Goal: Transaction & Acquisition: Purchase product/service

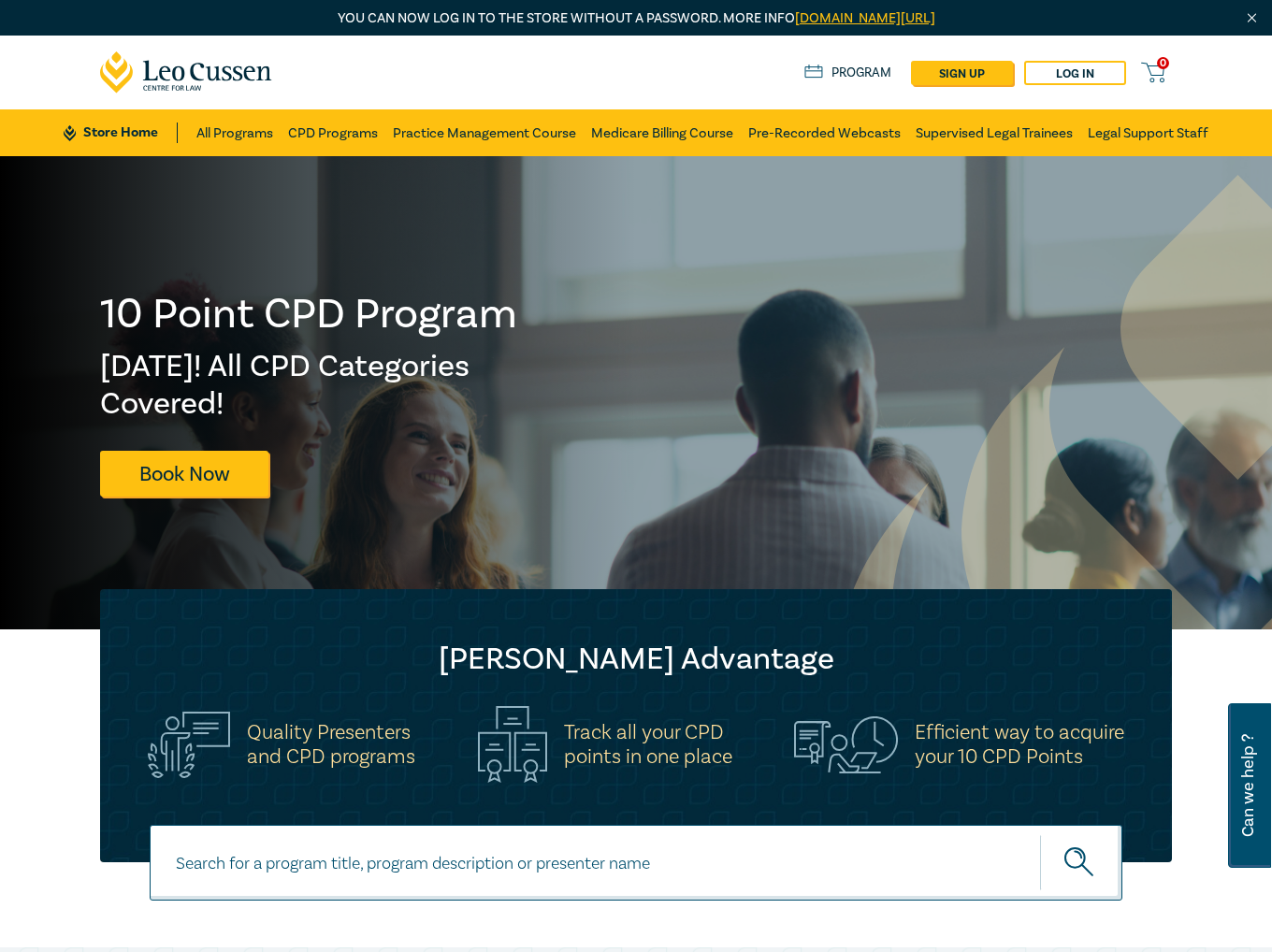
click at [1048, 76] on link "Log in" at bounding box center [1075, 73] width 102 height 24
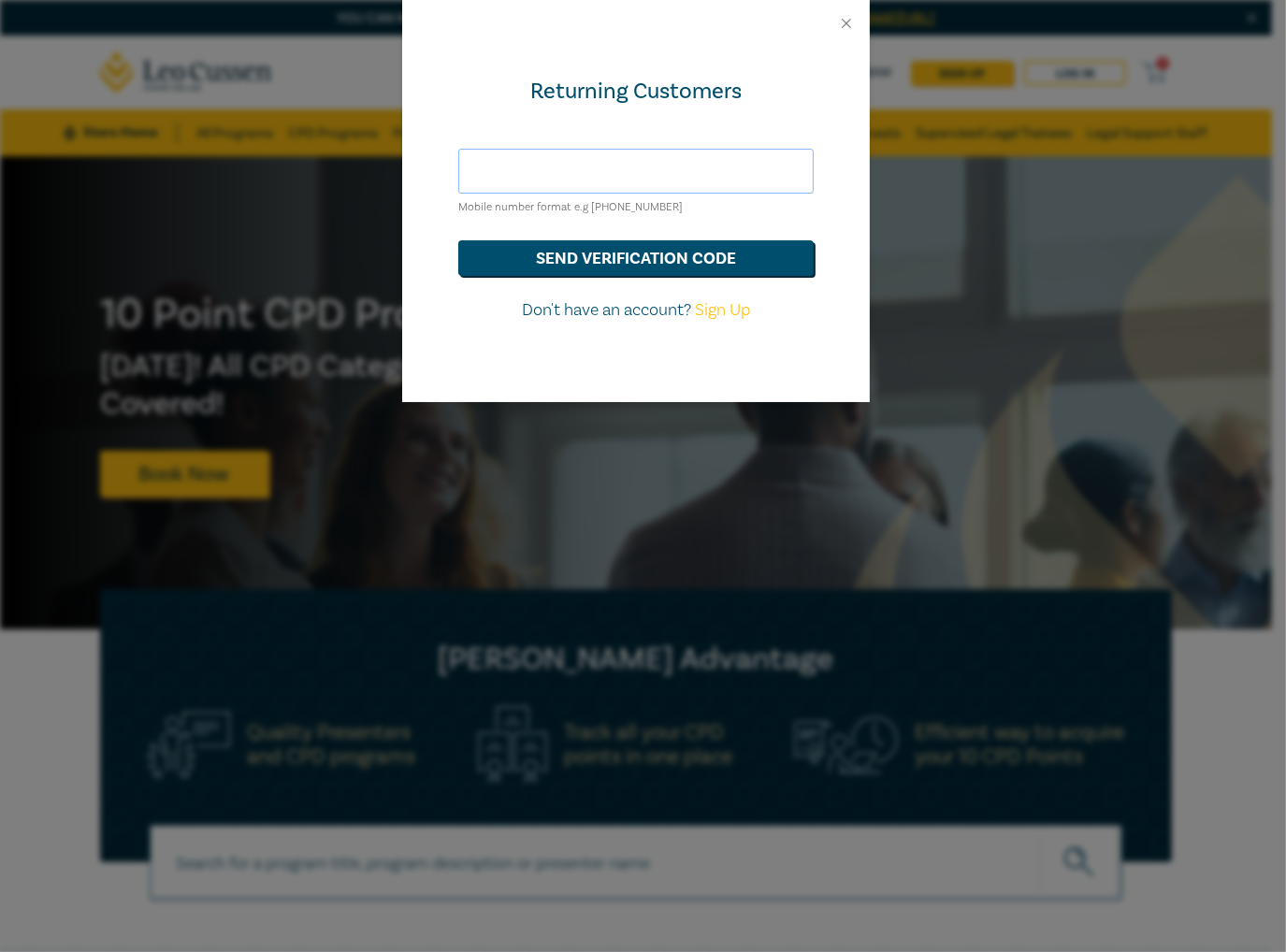
click at [609, 176] on input "text" at bounding box center [636, 171] width 356 height 45
type input "anita@bancroftlawyers.com.au"
click at [636, 262] on button "send verification code" at bounding box center [636, 258] width 356 height 36
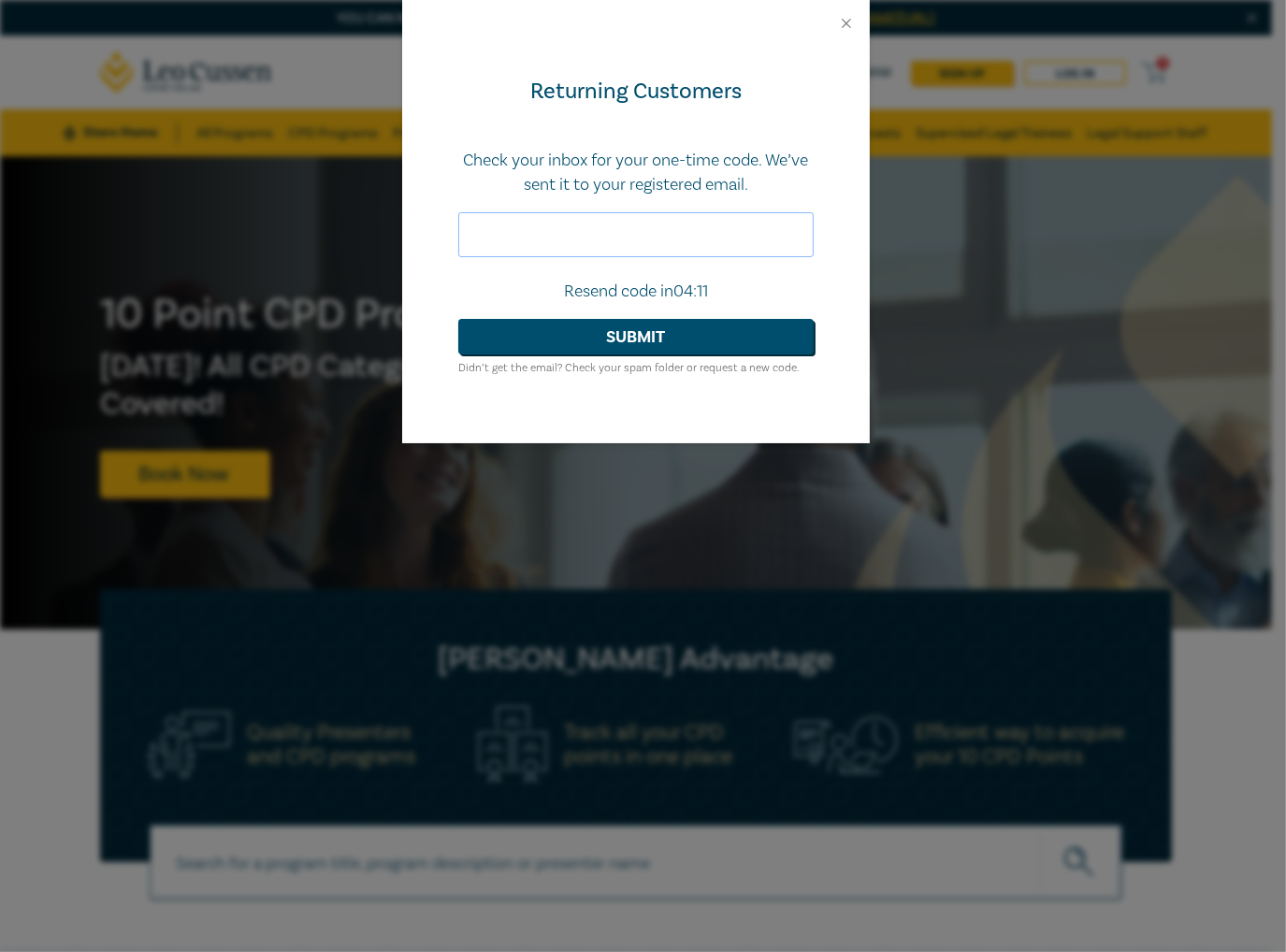
click at [554, 232] on input "text" at bounding box center [636, 235] width 356 height 45
type input "618646"
click at [616, 355] on form "Check your inbox for your one-time code. We’ve sent it to your registered email…" at bounding box center [636, 264] width 356 height 230
click at [621, 340] on button "Submit" at bounding box center [636, 337] width 356 height 36
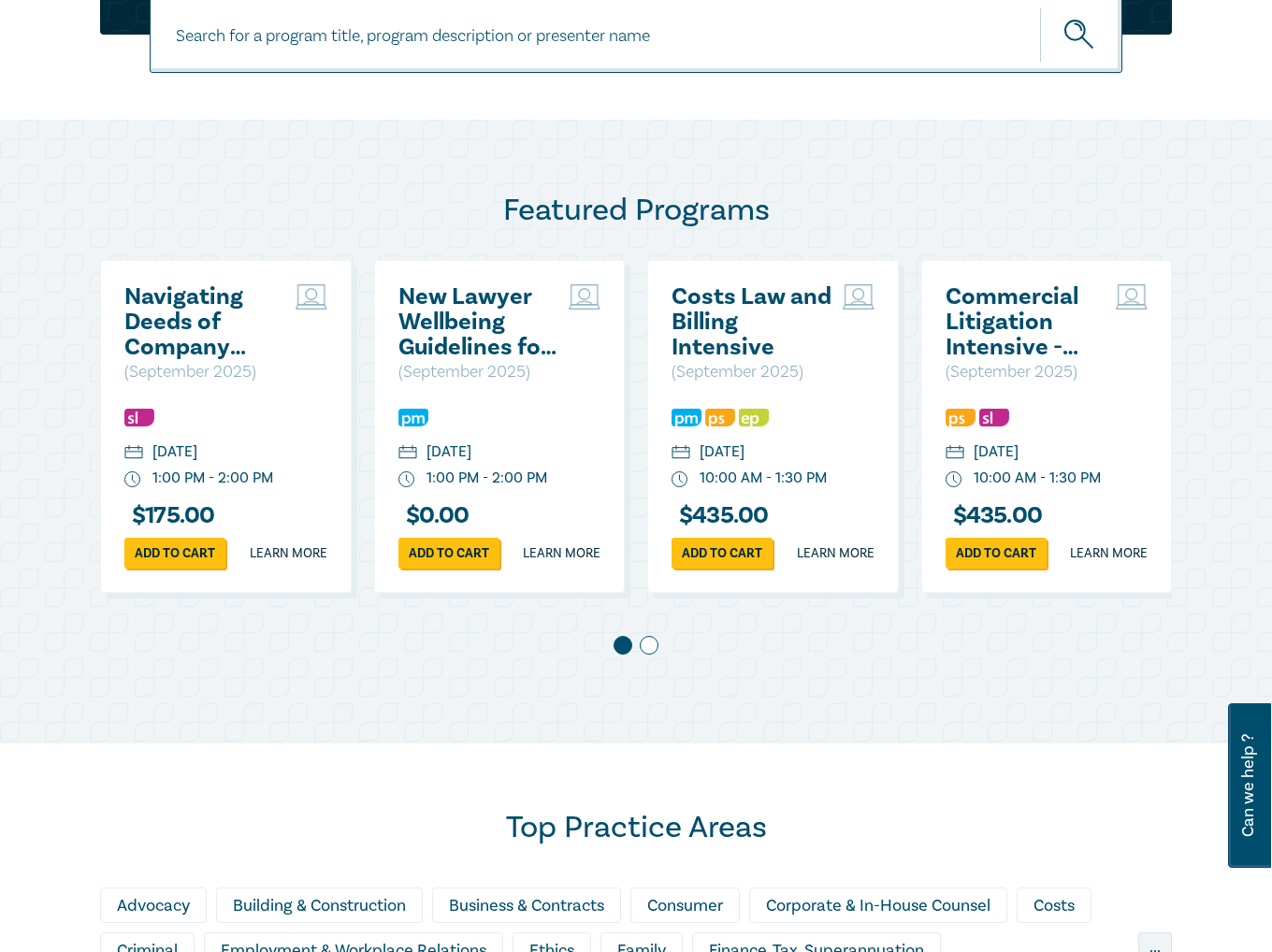
scroll to position [842, 0]
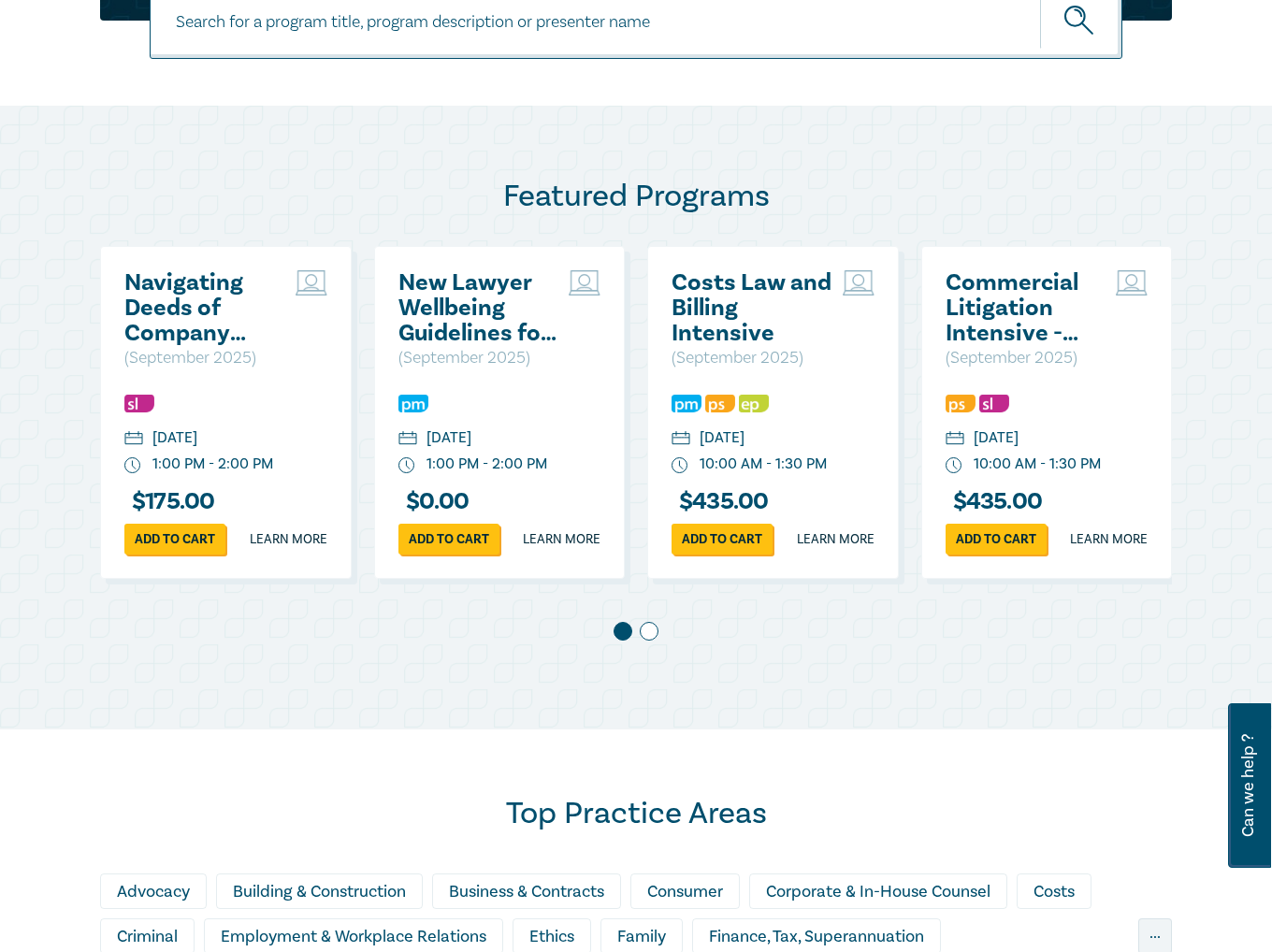
click at [648, 640] on span at bounding box center [649, 631] width 19 height 19
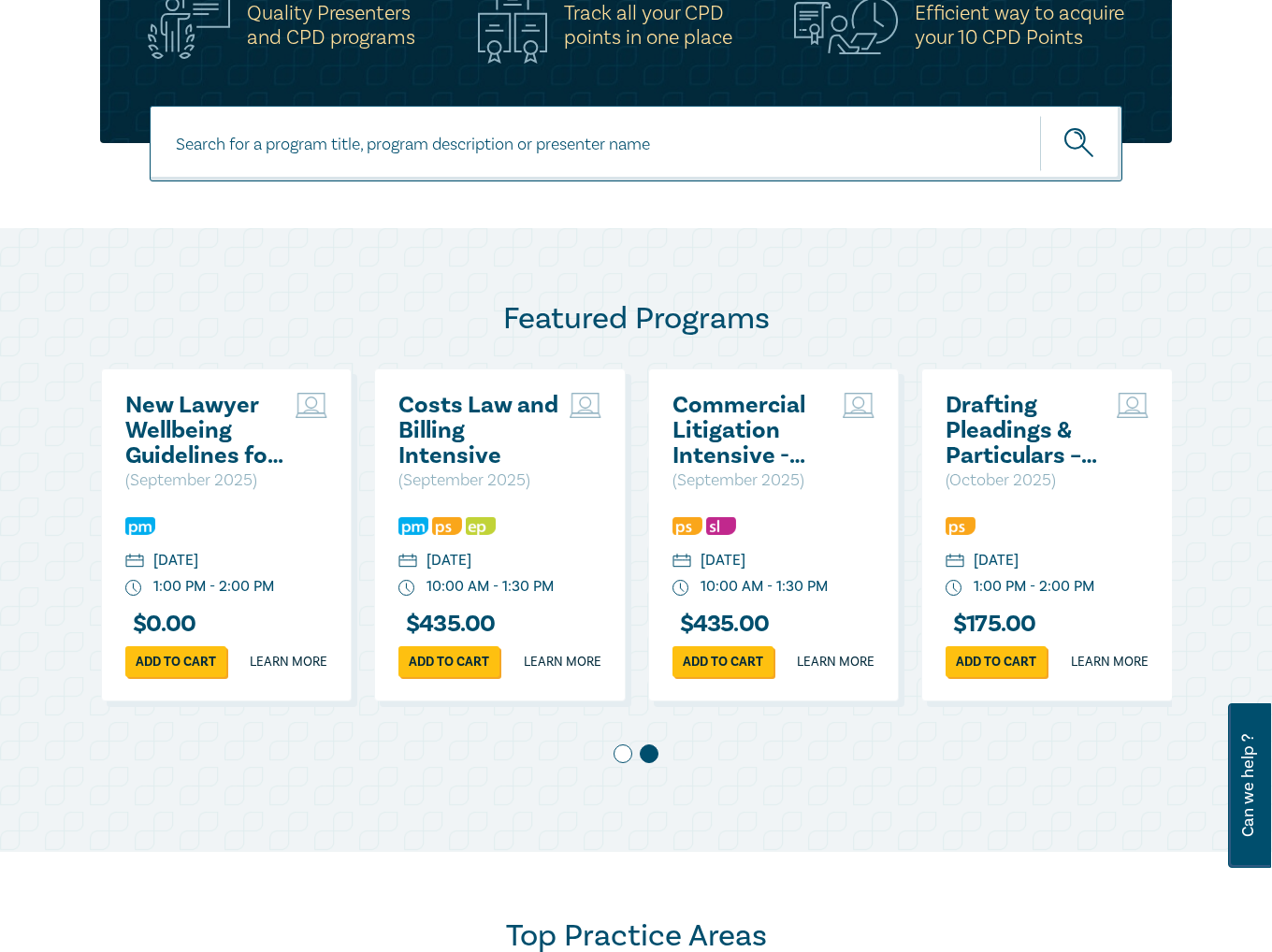
scroll to position [468, 0]
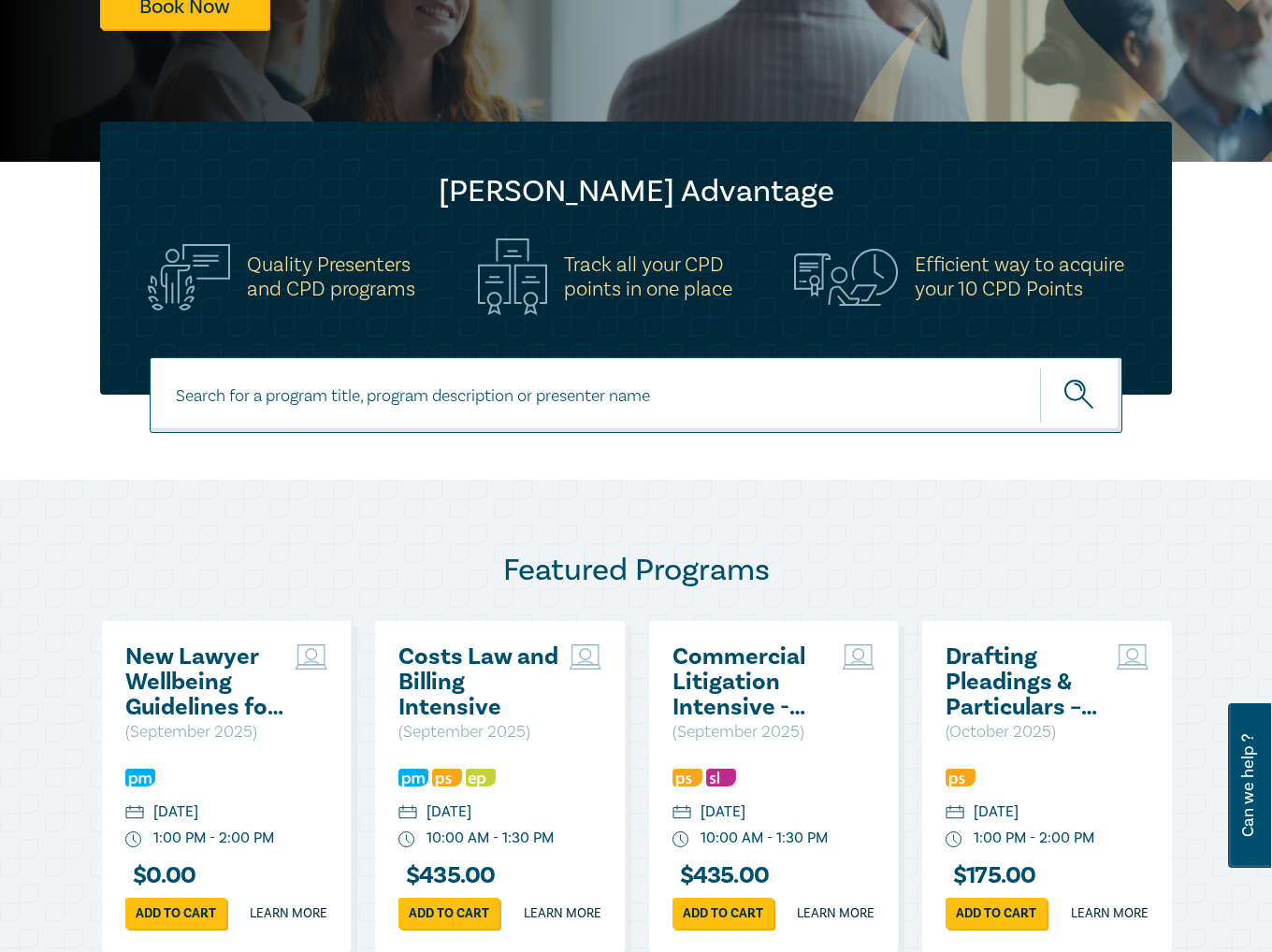
click at [237, 410] on input at bounding box center [636, 395] width 972 height 76
type input "solicitors certificates"
click at [1040, 367] on button "submit" at bounding box center [1081, 395] width 82 height 57
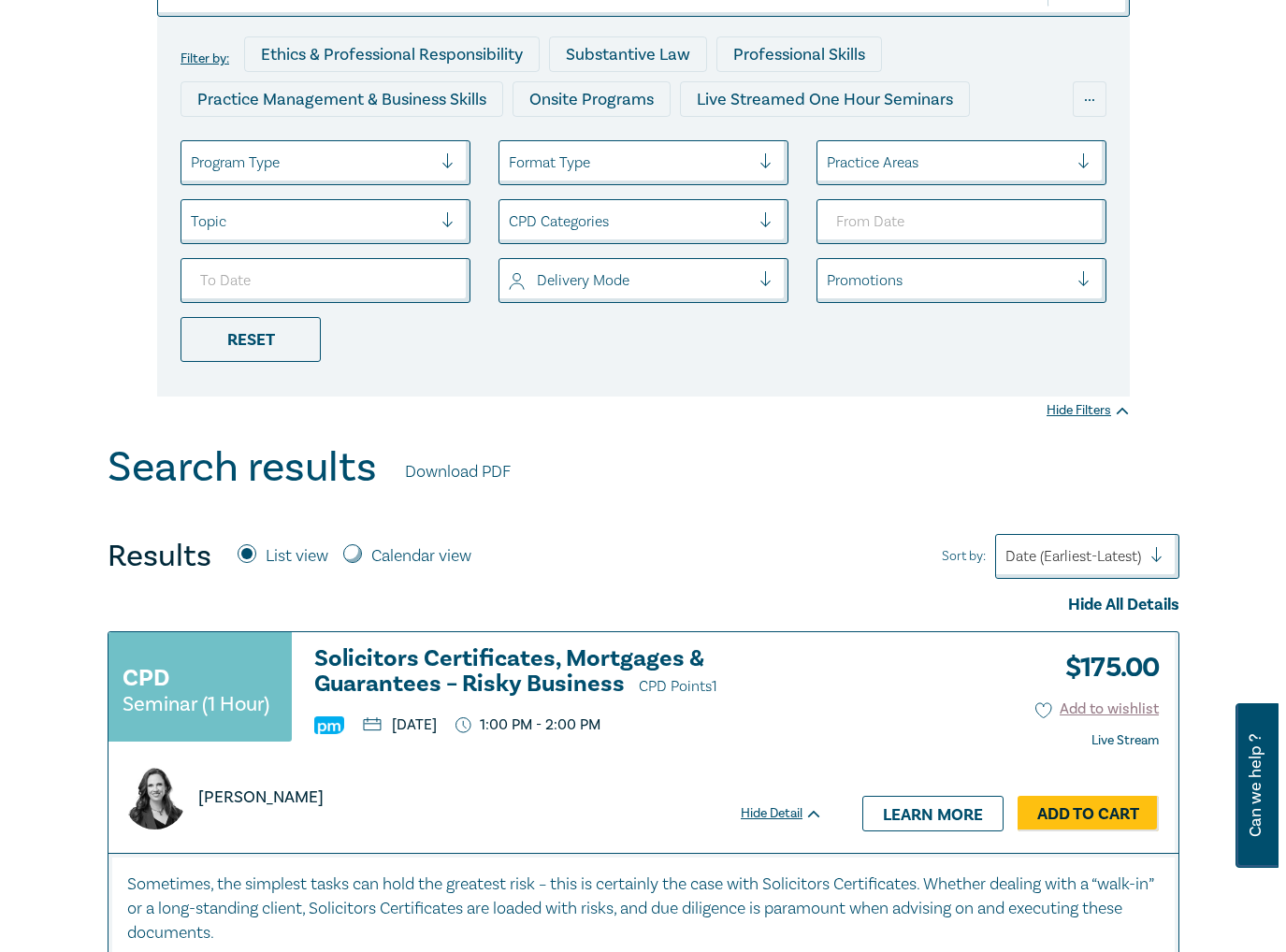
scroll to position [374, 0]
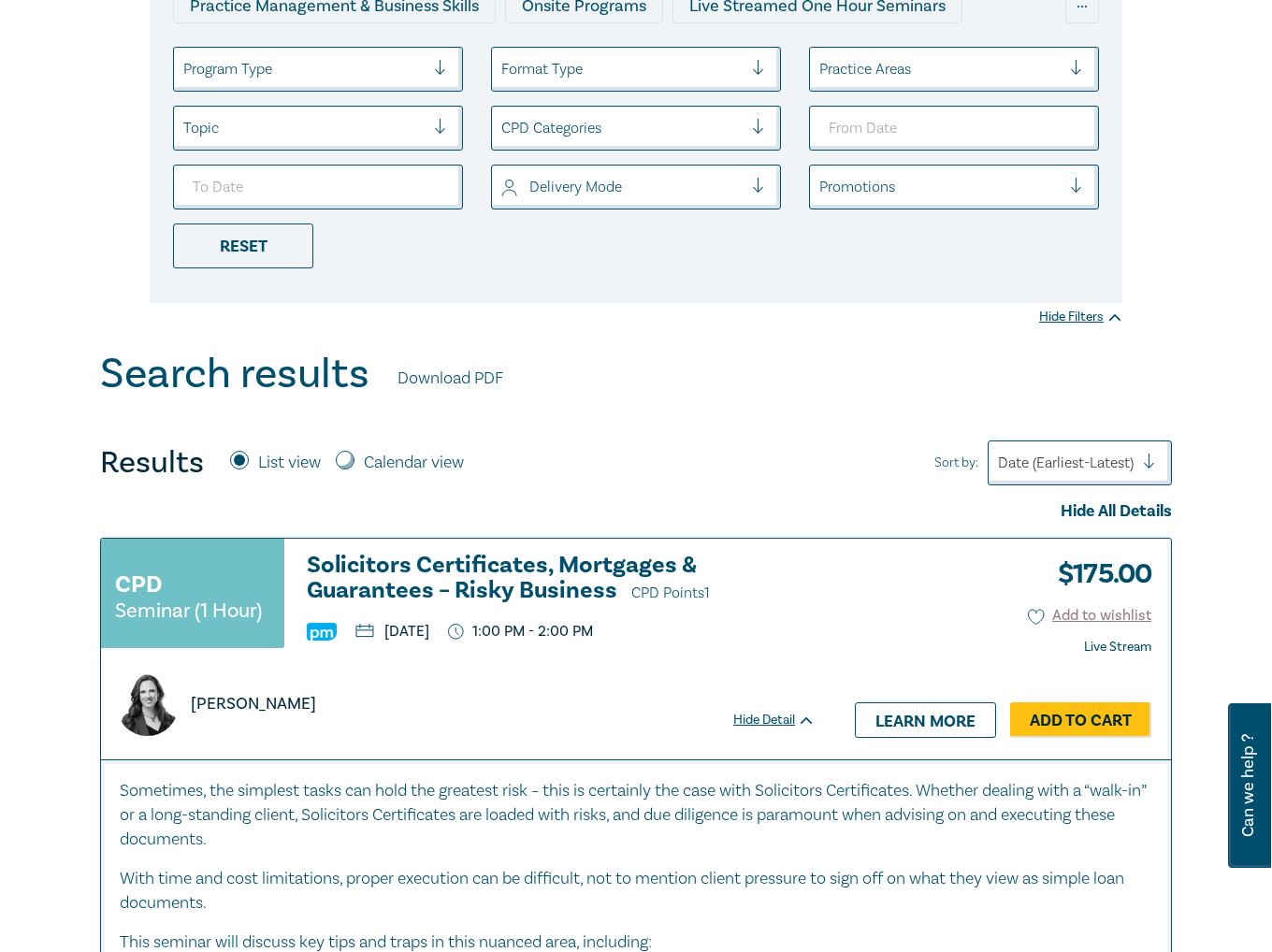
click at [1077, 710] on link "Add to Cart" at bounding box center [1080, 720] width 141 height 36
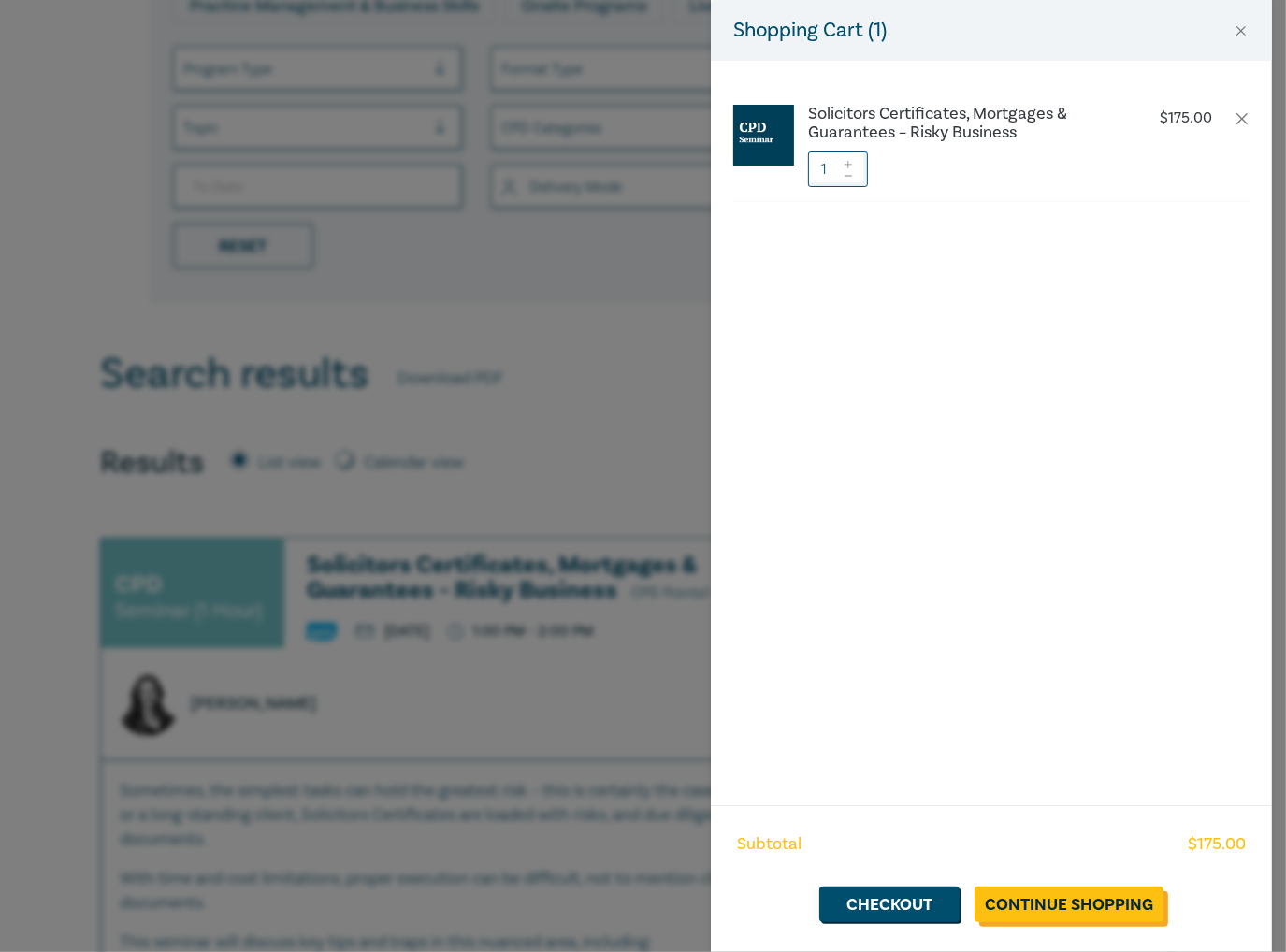
click at [1044, 913] on link "Continue Shopping" at bounding box center [1069, 904] width 189 height 36
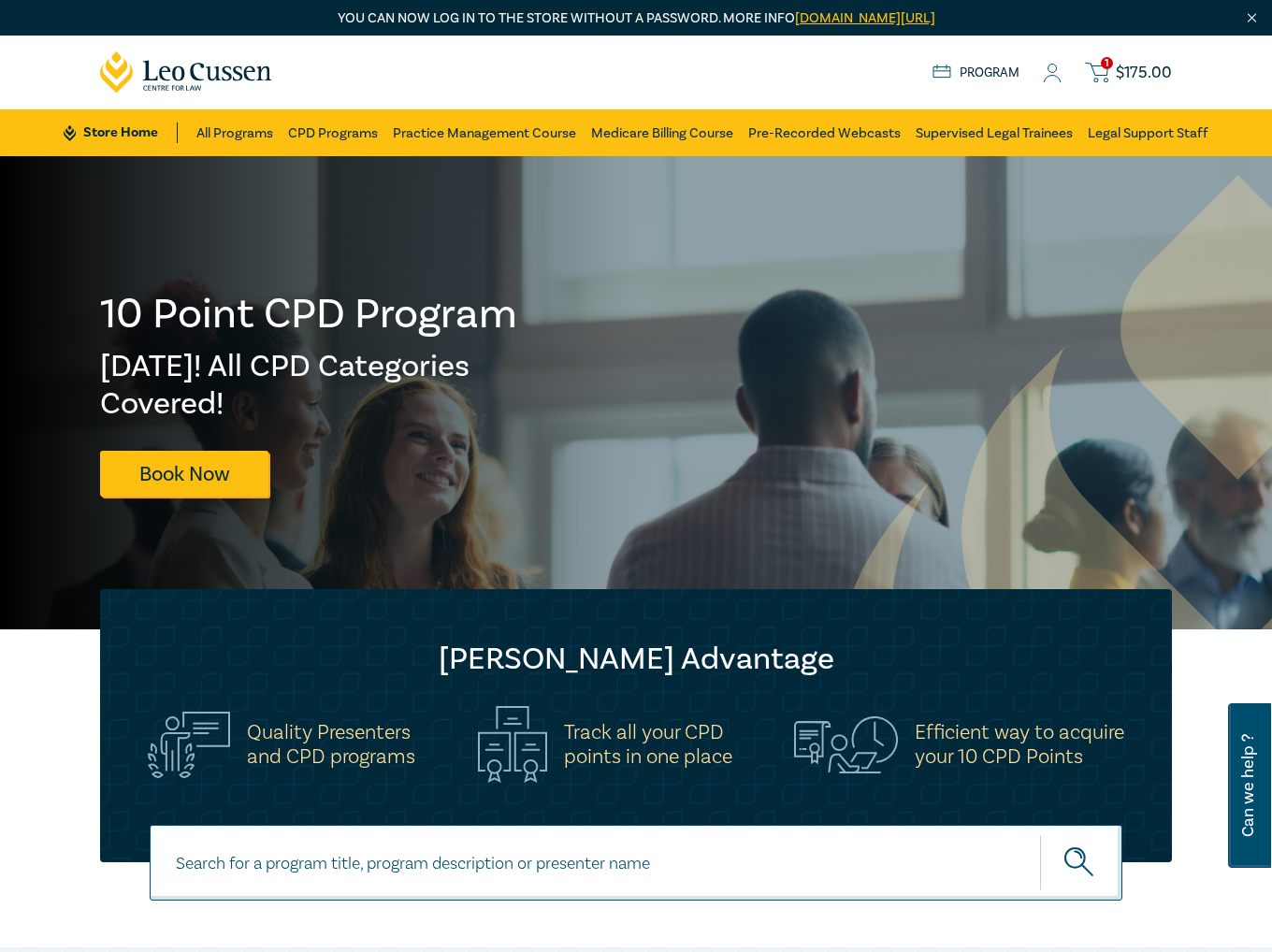
click at [1139, 66] on span "$ 175.00" at bounding box center [1144, 73] width 56 height 21
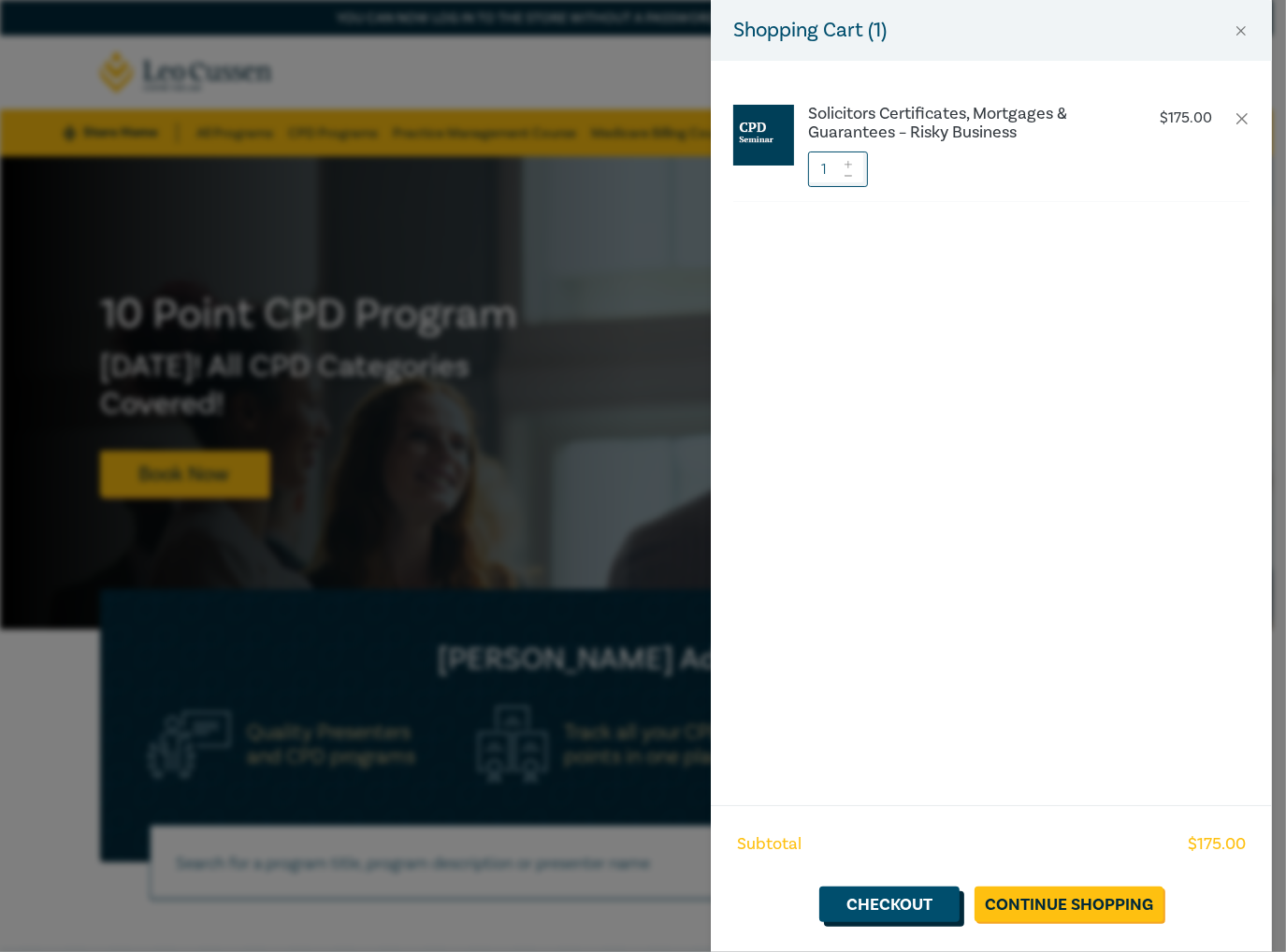
click at [894, 904] on link "Checkout" at bounding box center [889, 904] width 140 height 36
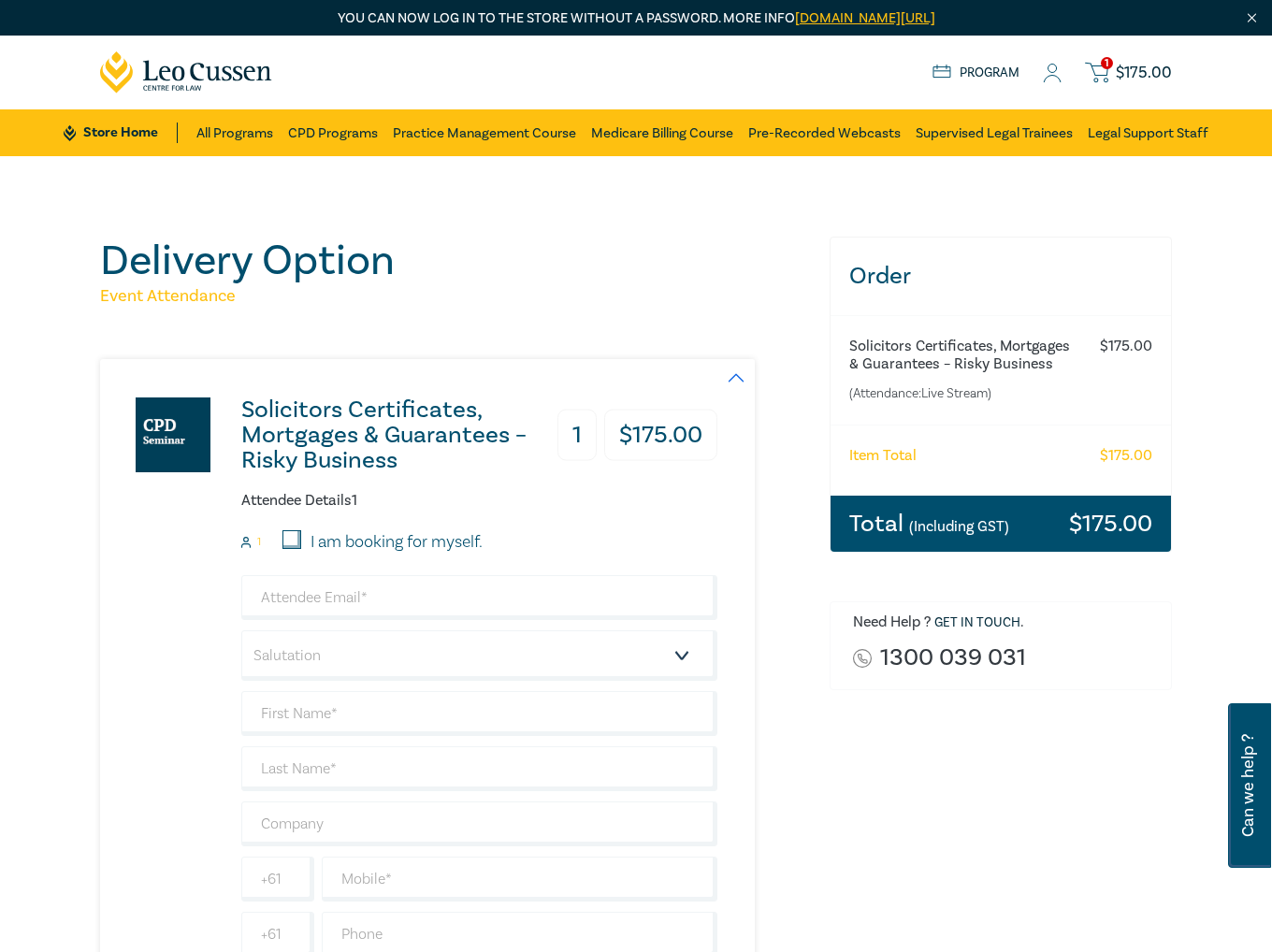
click at [301, 541] on input "I am booking for myself." at bounding box center [292, 539] width 19 height 19
checkbox input "true"
type input "[PERSON_NAME][EMAIL_ADDRESS][DOMAIN_NAME]"
type input "[PERSON_NAME]"
type input "Aarons"
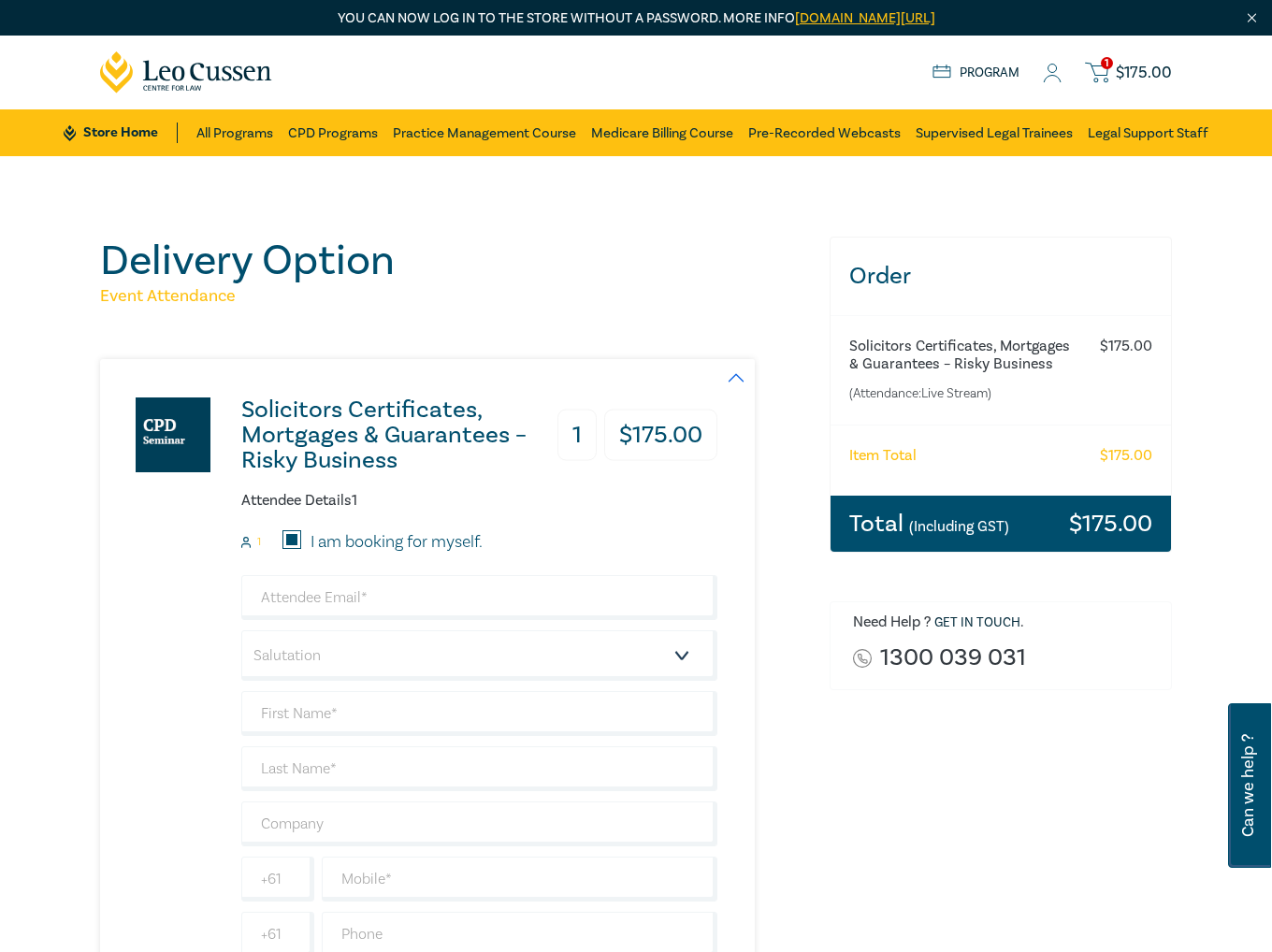
type input "0413157257"
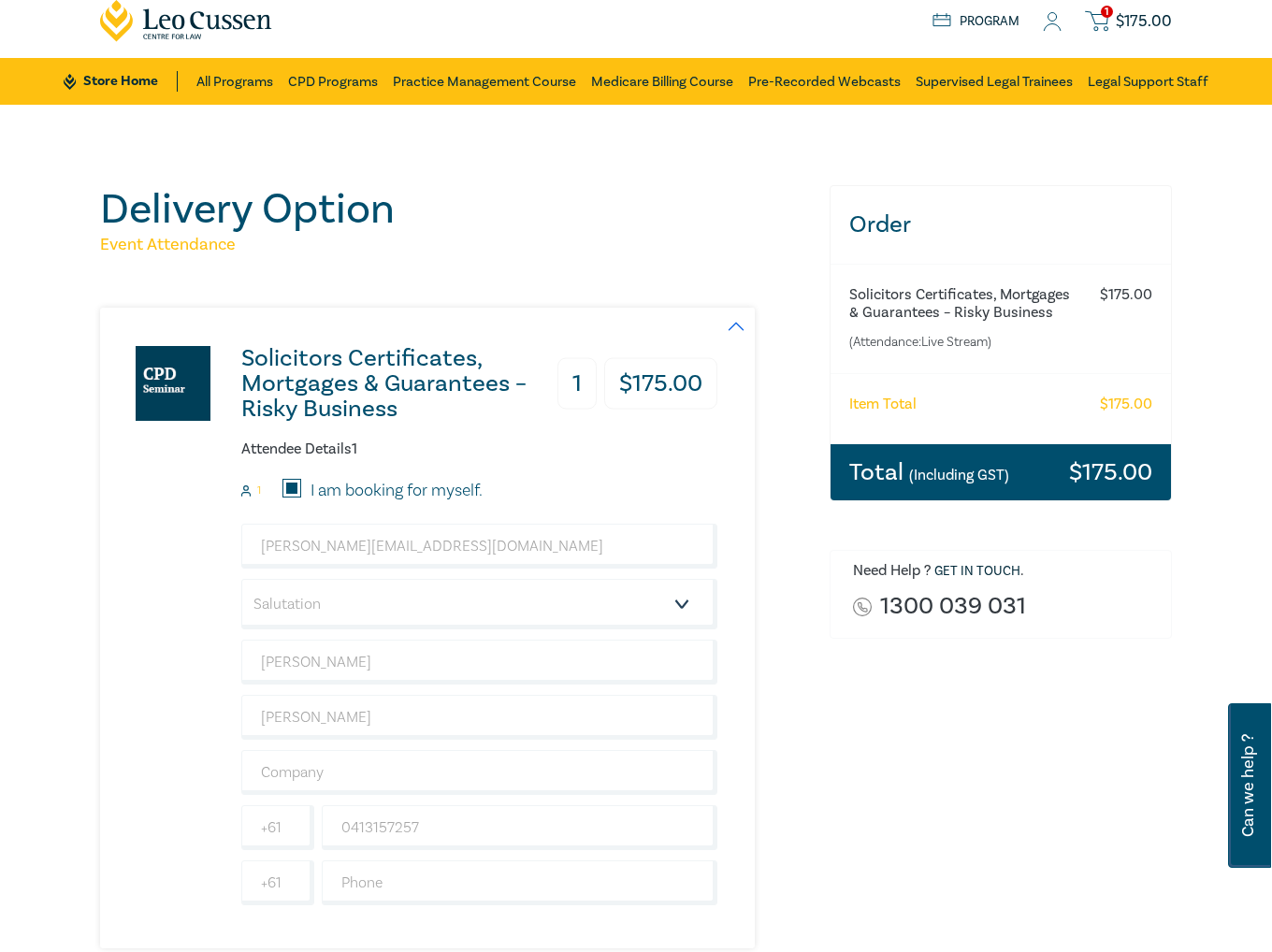
scroll to position [94, 0]
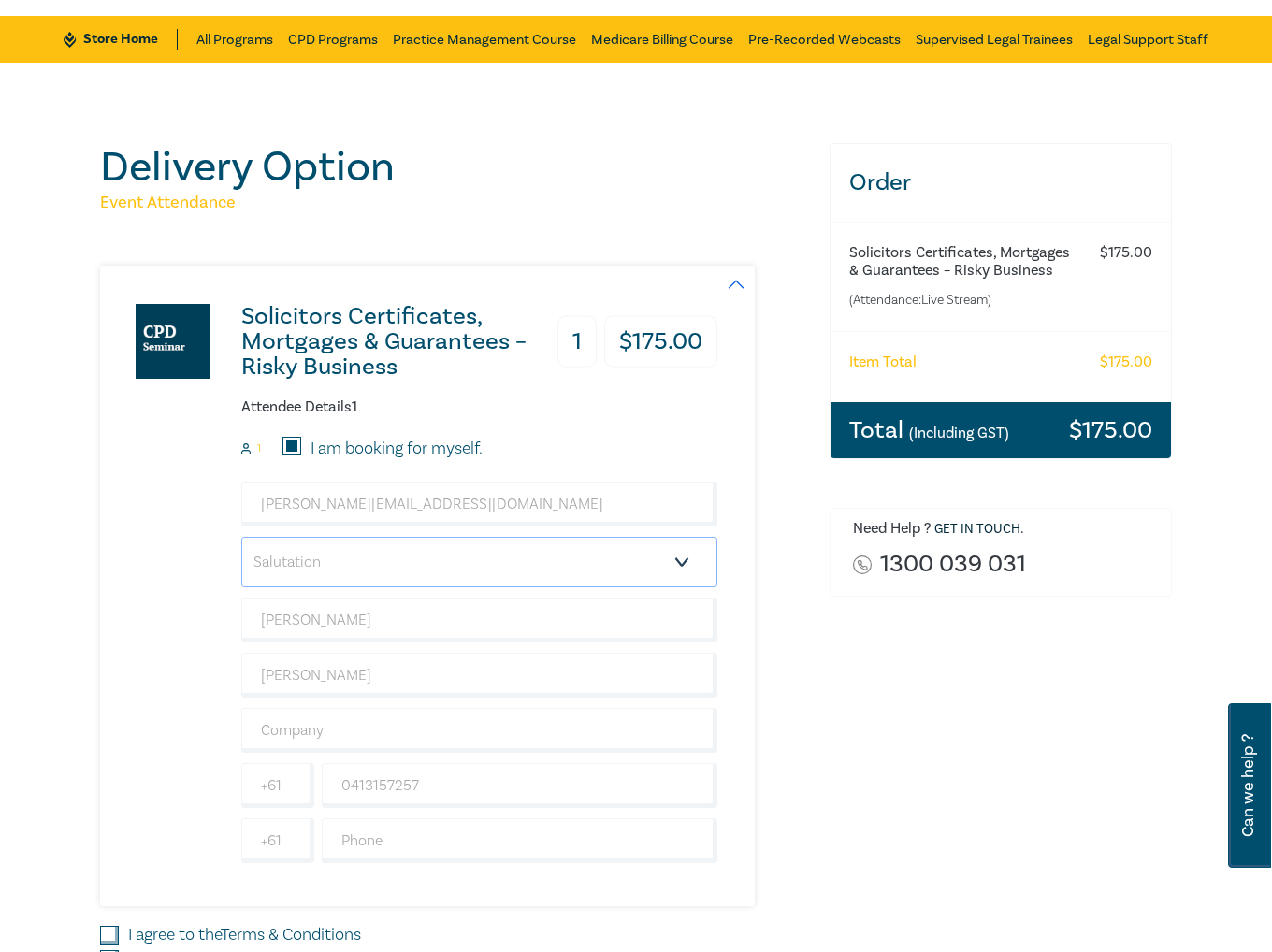
click at [398, 564] on select "Salutation Mr. Mrs. Ms. Miss Dr. Prof. Other" at bounding box center [479, 562] width 476 height 51
select select "Ms."
click at [241, 536] on select "Salutation Mr. Mrs. Ms. Miss Dr. Prof. Other" at bounding box center [479, 562] width 476 height 51
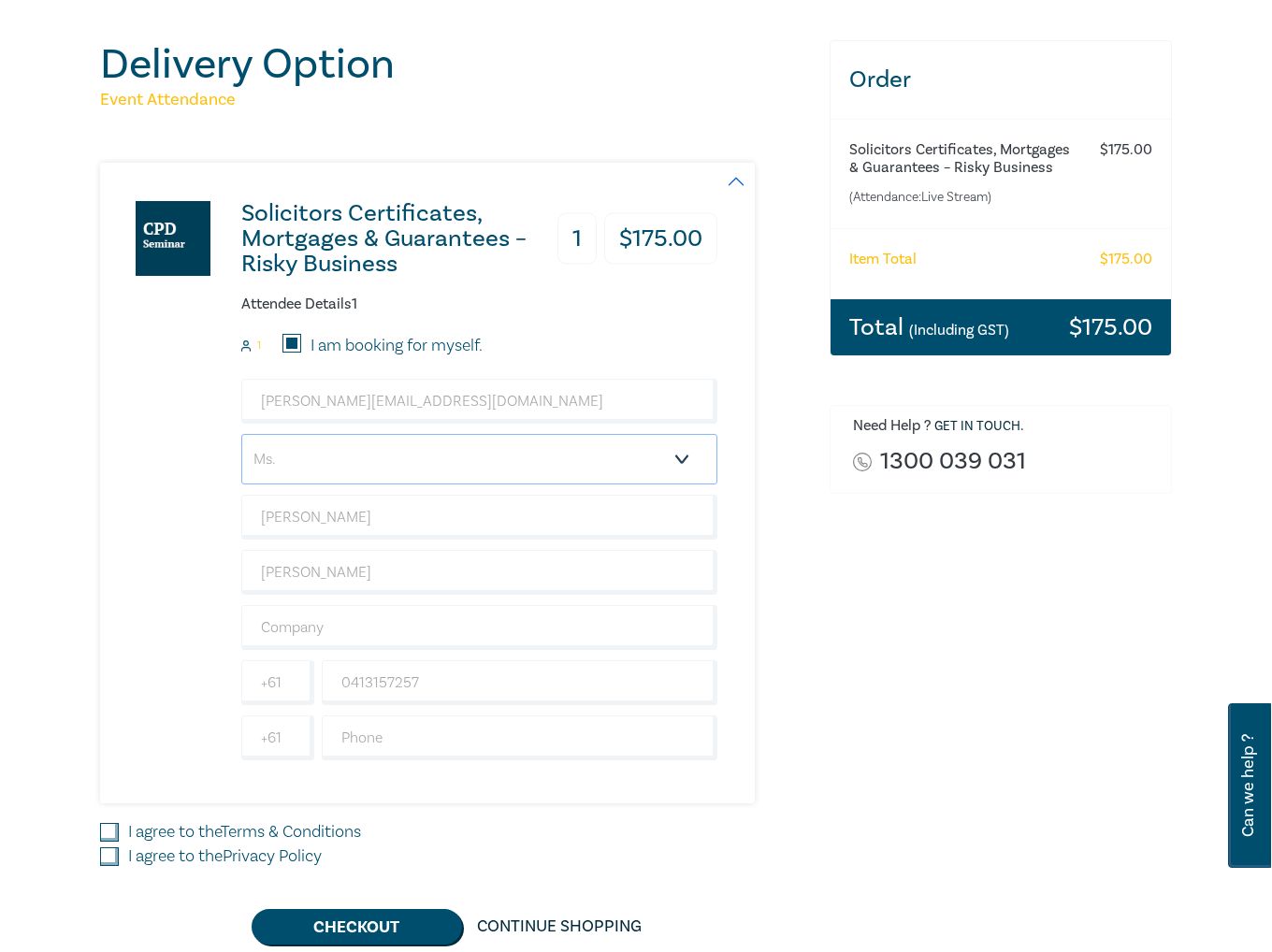
scroll to position [281, 0]
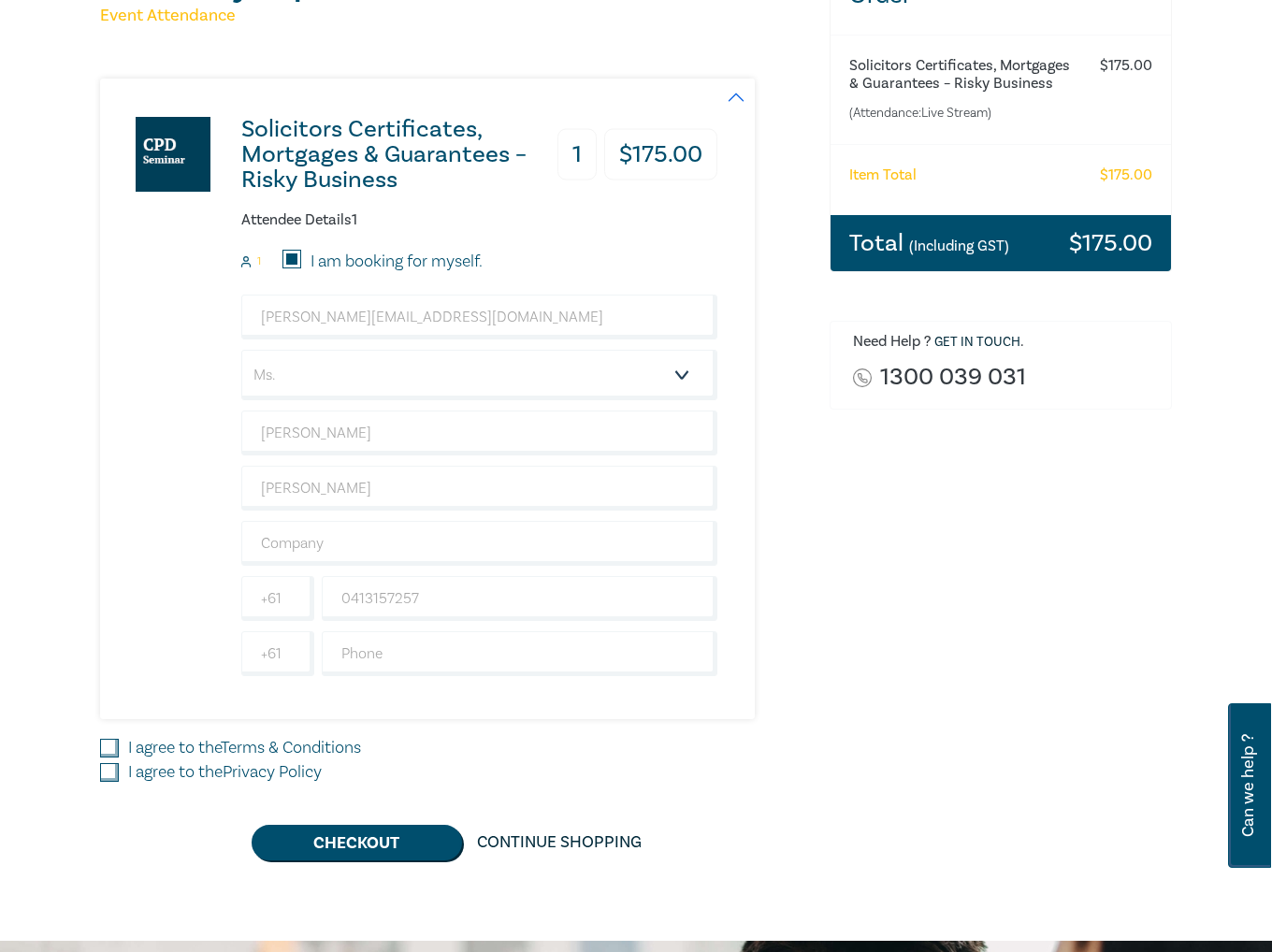
click at [112, 751] on input "I agree to the Terms & Conditions" at bounding box center [110, 748] width 19 height 19
checkbox input "true"
click at [112, 768] on input "I agree to the Privacy Policy" at bounding box center [110, 772] width 19 height 19
checkbox input "true"
click at [364, 851] on button "Checkout" at bounding box center [357, 842] width 211 height 36
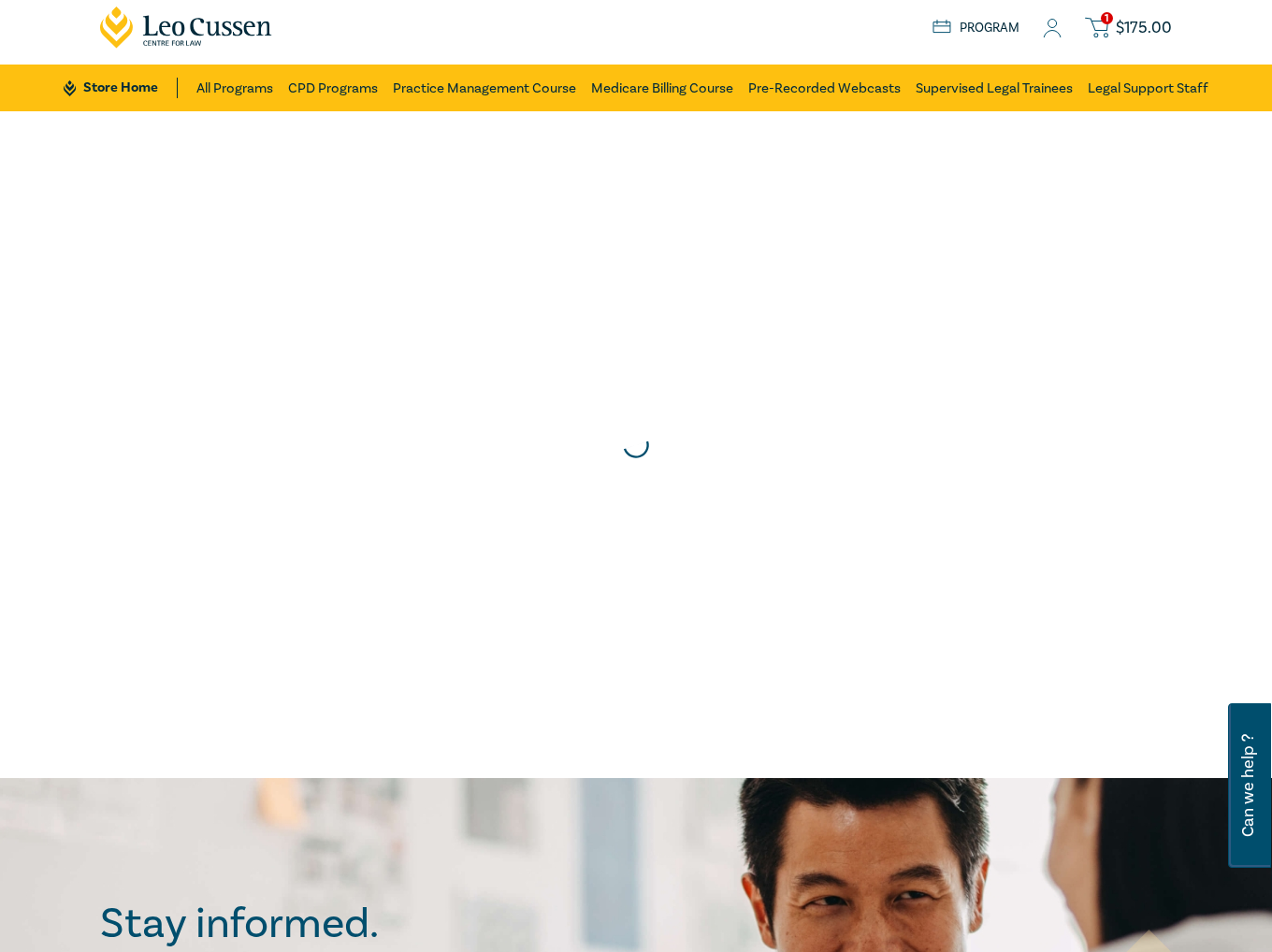
scroll to position [0, 0]
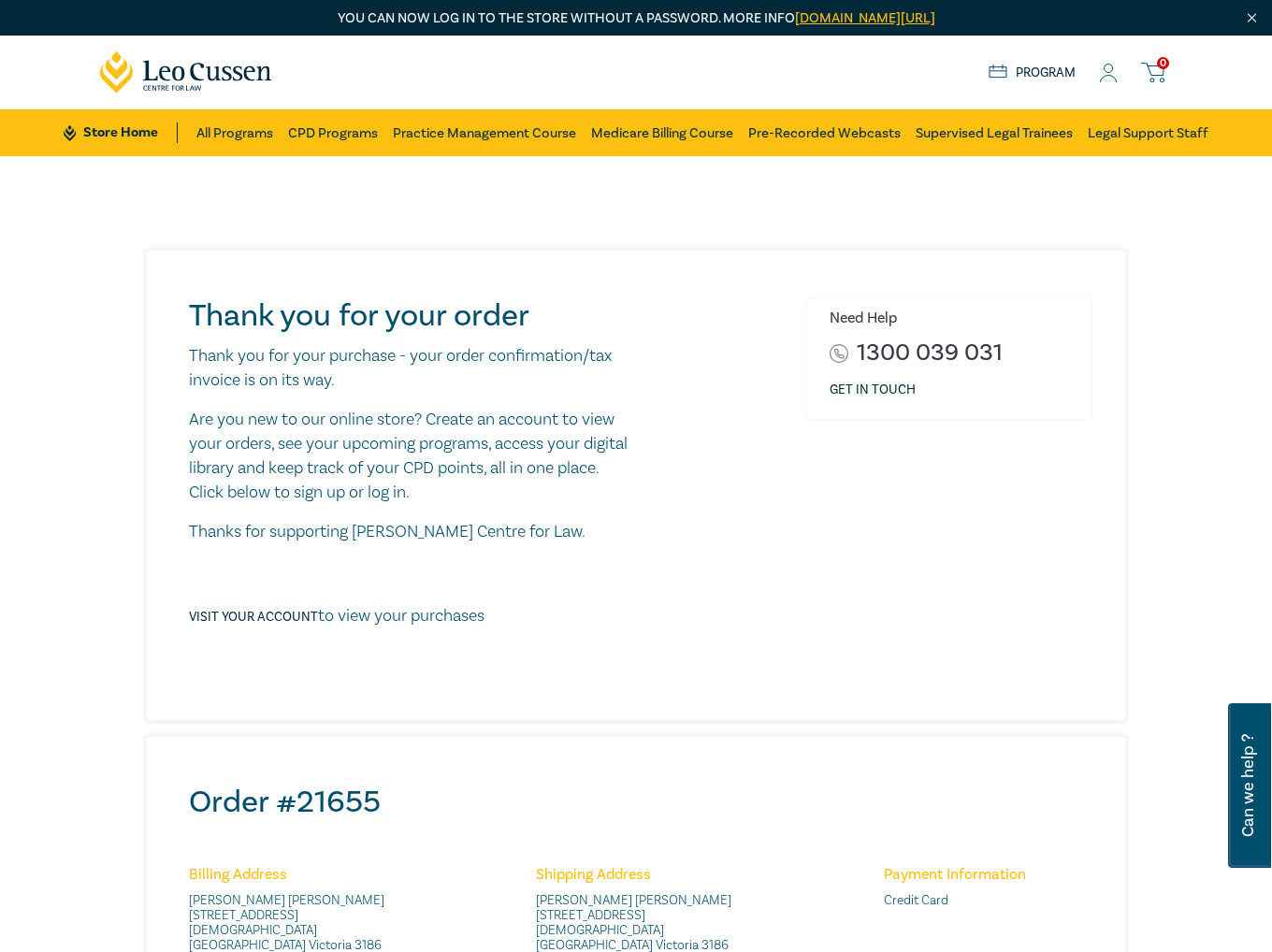
click at [1101, 71] on icon at bounding box center [1108, 73] width 19 height 20
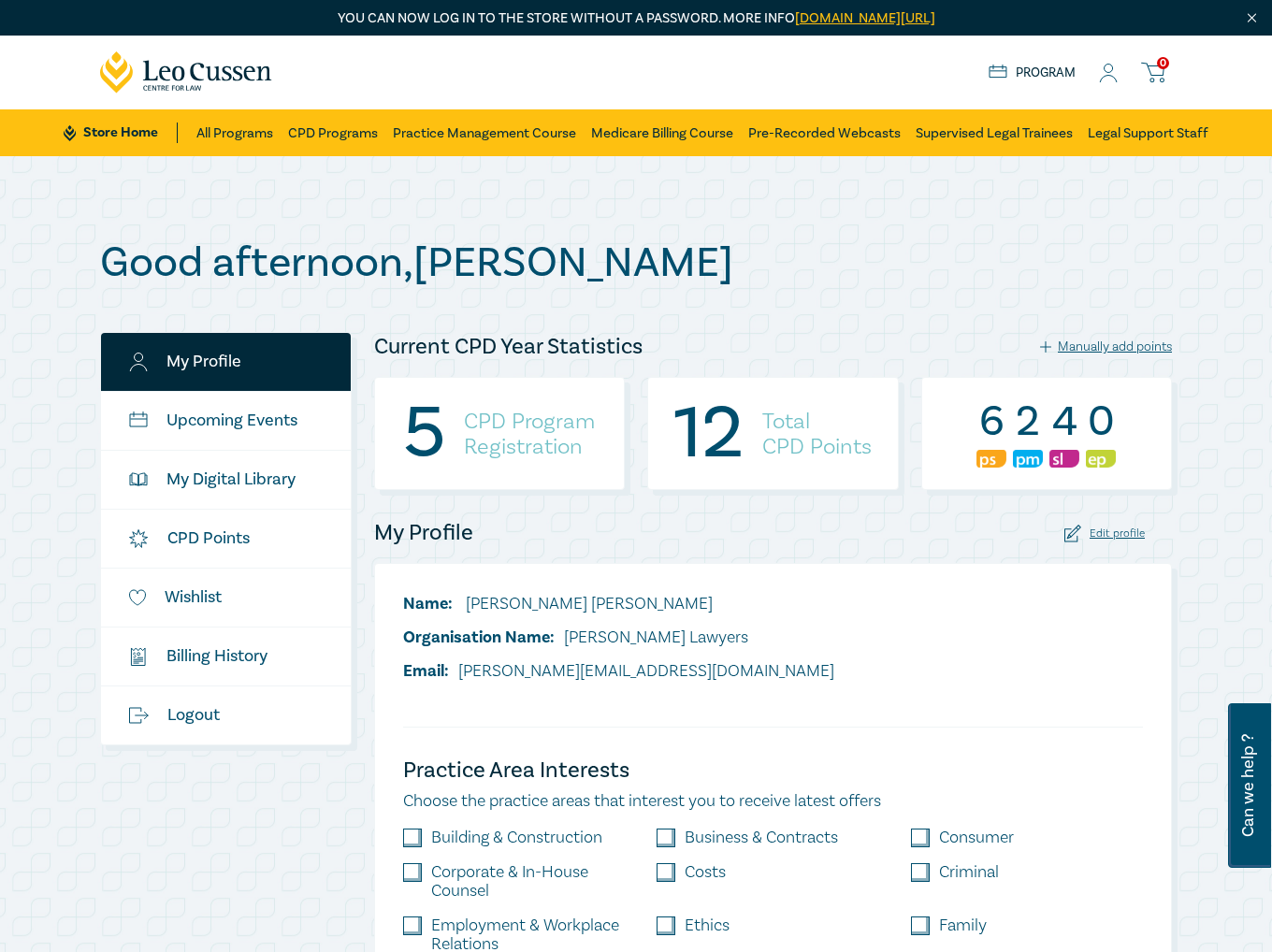
click at [1111, 72] on circle at bounding box center [1108, 68] width 8 height 8
click at [841, 19] on link "[DOMAIN_NAME][URL]" at bounding box center [865, 18] width 140 height 18
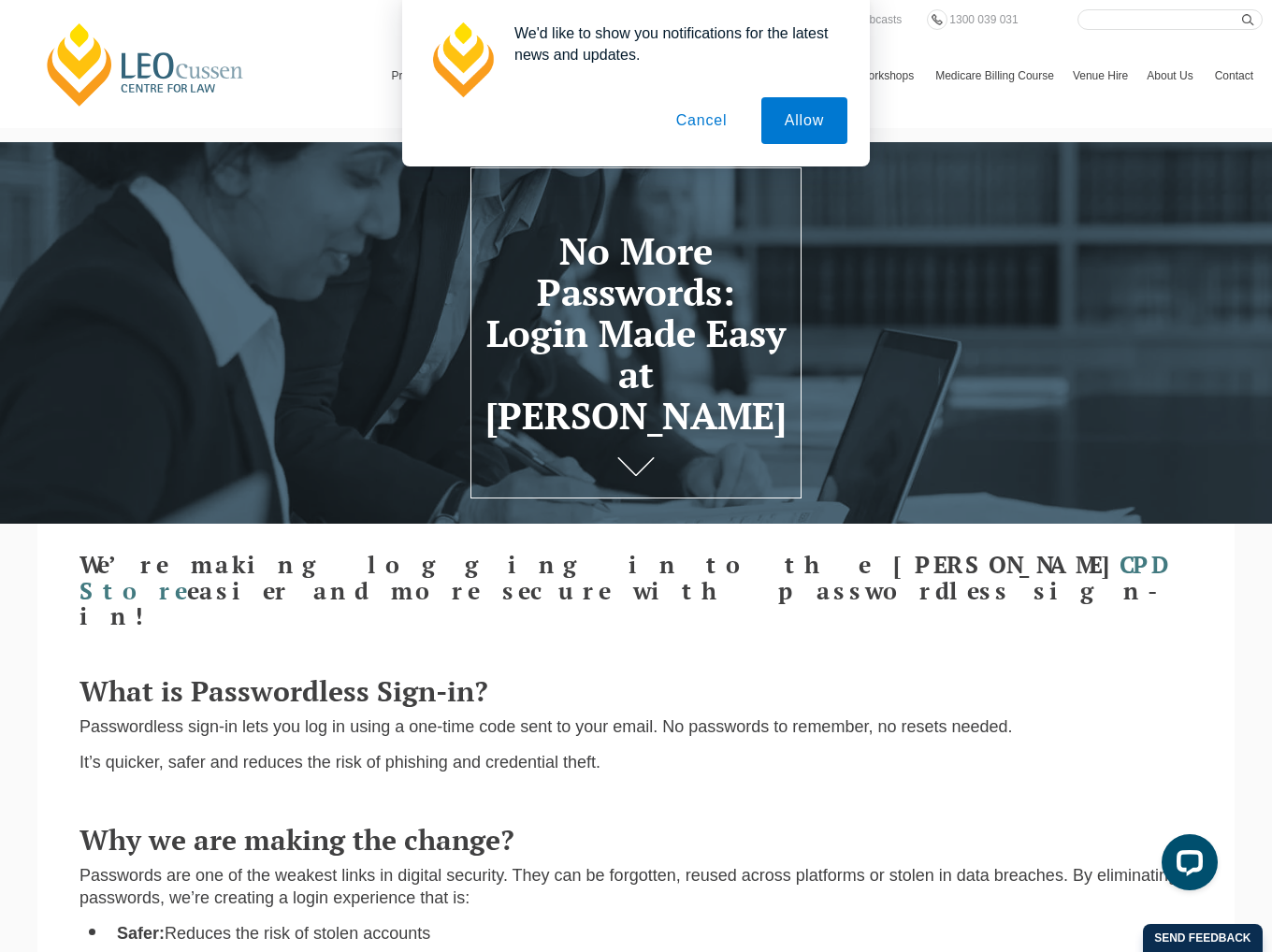
click at [815, 121] on button "Allow" at bounding box center [804, 121] width 86 height 47
